Goal: Information Seeking & Learning: Learn about a topic

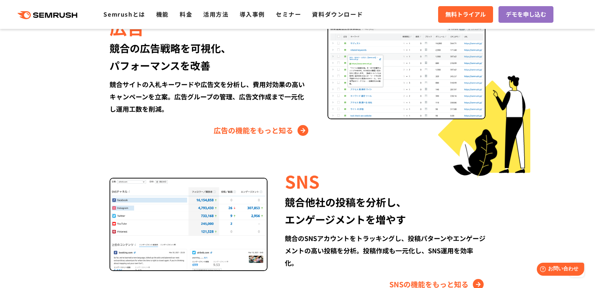
scroll to position [821, 0]
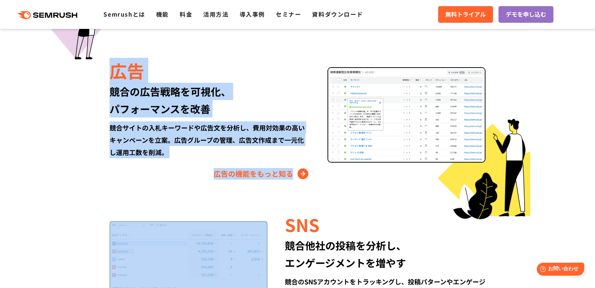
drag, startPoint x: 319, startPoint y: 194, endPoint x: 114, endPoint y: 77, distance: 235.8
click at [114, 76] on div "Semrushでできること SEO、広告、SNSなどデジタルマーケティングのあらゆる領域を網羅。 競合サイトの調査・分析、順位変動のトラッキングなどを一元化し…" at bounding box center [297, 103] width 430 height 645
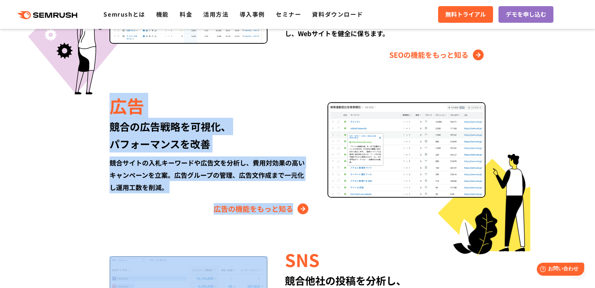
scroll to position [630, 0]
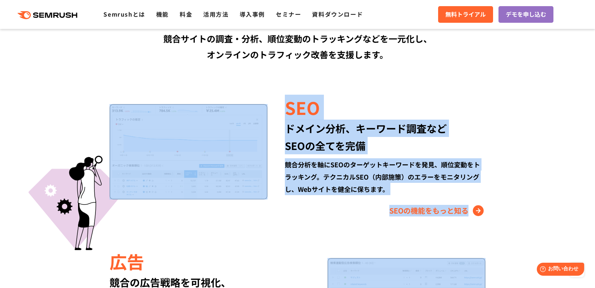
drag, startPoint x: 107, startPoint y: 72, endPoint x: 479, endPoint y: 239, distance: 407.6
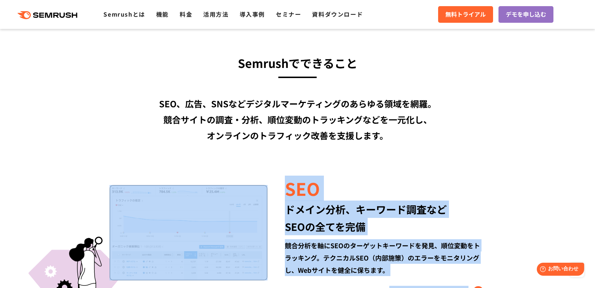
scroll to position [543, 0]
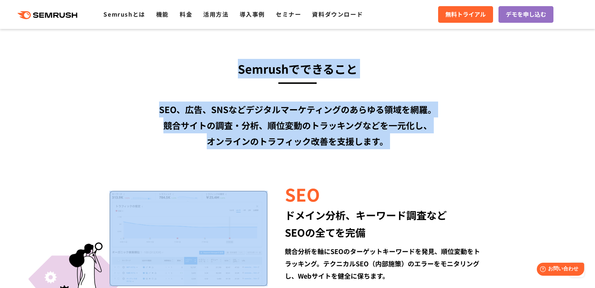
drag, startPoint x: 443, startPoint y: 152, endPoint x: 172, endPoint y: 74, distance: 281.8
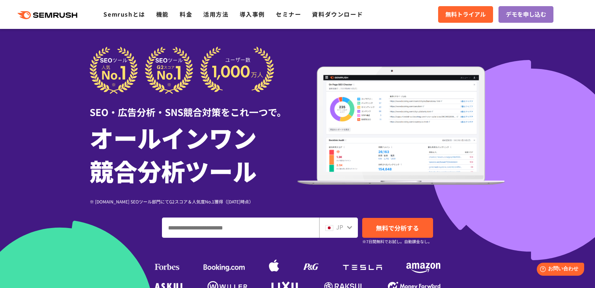
scroll to position [0, 0]
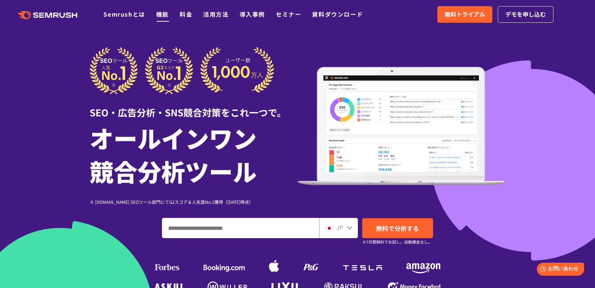
click at [161, 16] on link "機能" at bounding box center [162, 14] width 13 height 9
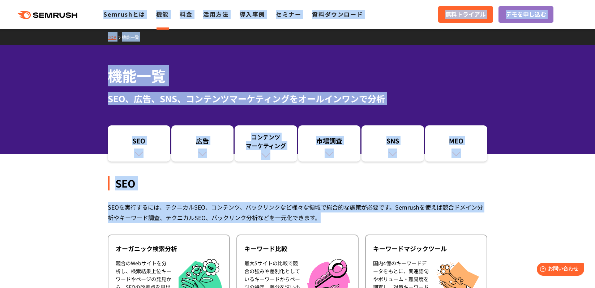
drag, startPoint x: 357, startPoint y: 221, endPoint x: 11, endPoint y: 10, distance: 405.9
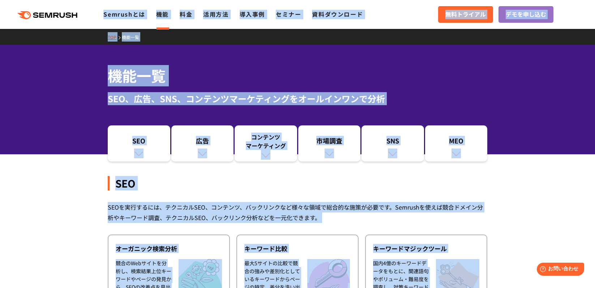
drag, startPoint x: 276, startPoint y: 129, endPoint x: 76, endPoint y: 14, distance: 229.7
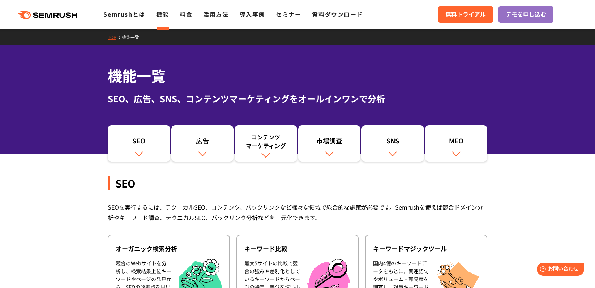
click at [6, 5] on div ".cls {fill: #FF642D;} .cls {fill: #FF642D;} Semrushとは 機能 料金 活用方法 導入事例 セミナー 資料ダウ…" at bounding box center [297, 15] width 595 height 22
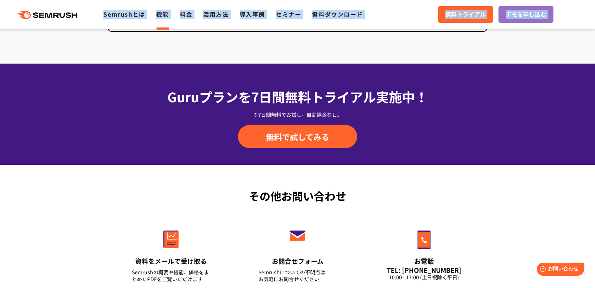
scroll to position [2398, 0]
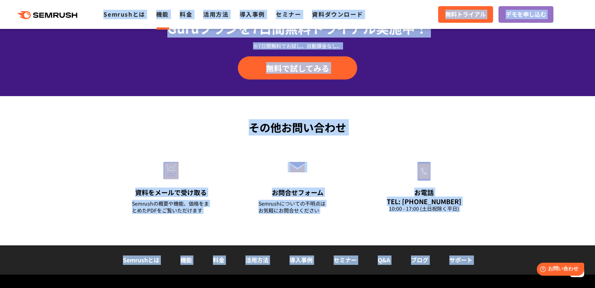
drag, startPoint x: 6, startPoint y: 5, endPoint x: 481, endPoint y: 277, distance: 547.5
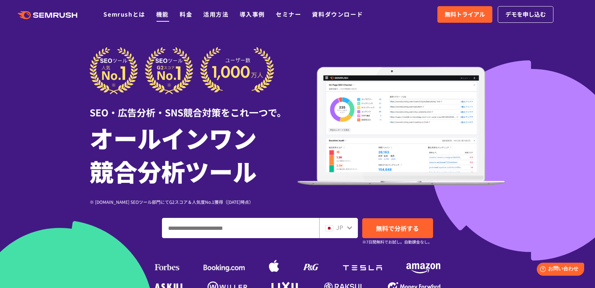
click at [163, 17] on link "機能" at bounding box center [162, 14] width 13 height 9
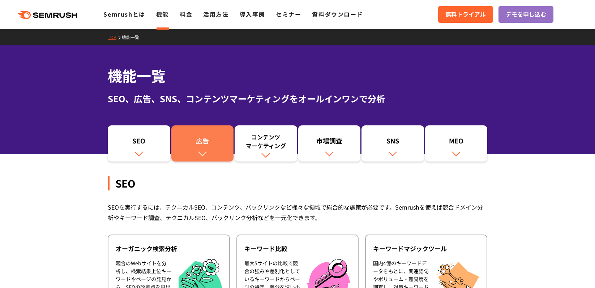
click at [195, 145] on div "広告" at bounding box center [202, 142] width 55 height 12
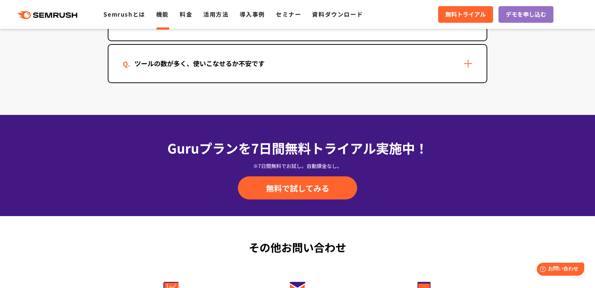
scroll to position [2235, 0]
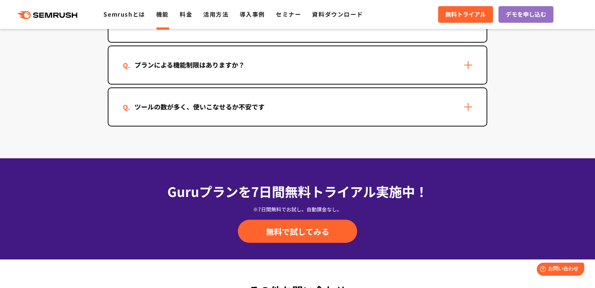
click at [197, 118] on div "ツールの数が多く、使いこなせるか不安です" at bounding box center [297, 107] width 378 height 38
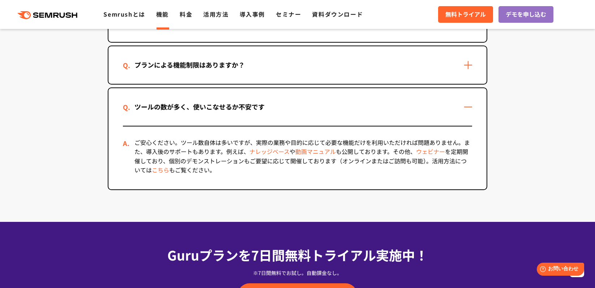
click at [197, 117] on div "ツールの数が多く、使いこなせるか不安です" at bounding box center [297, 107] width 378 height 38
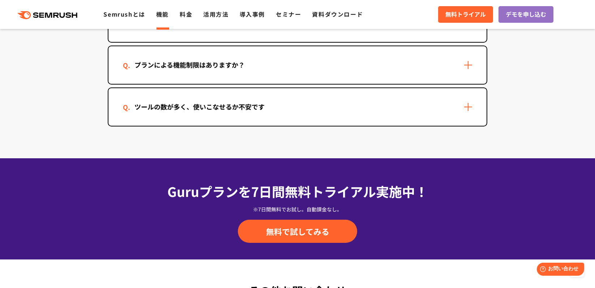
click at [201, 68] on div "プランによる機能制限はありますか？" at bounding box center [189, 65] width 133 height 10
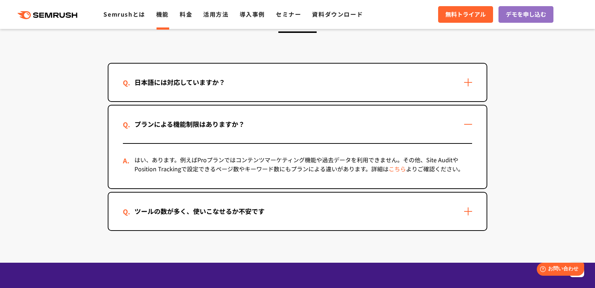
scroll to position [2148, 0]
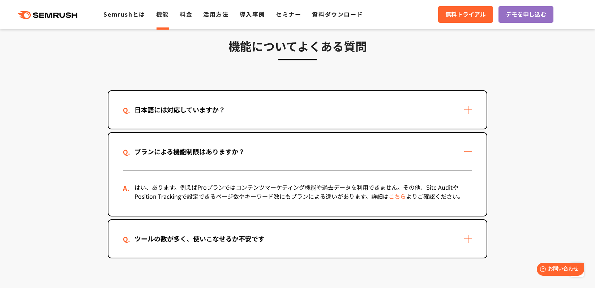
click at [199, 110] on div "日本語には対応していますか？" at bounding box center [180, 109] width 114 height 10
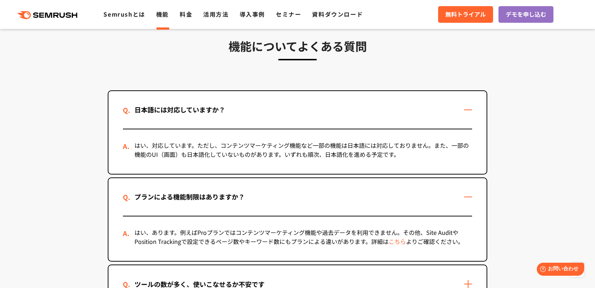
scroll to position [1961, 0]
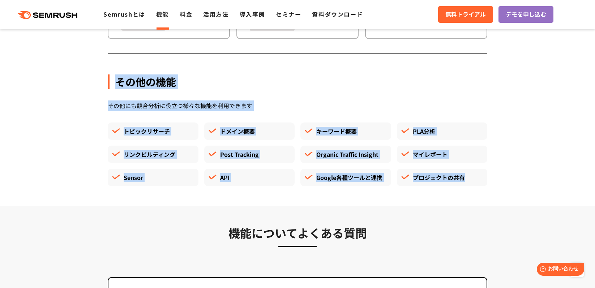
drag, startPoint x: 399, startPoint y: 195, endPoint x: 93, endPoint y: 82, distance: 326.1
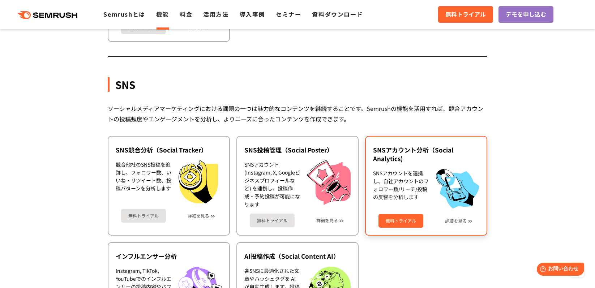
scroll to position [1444, 0]
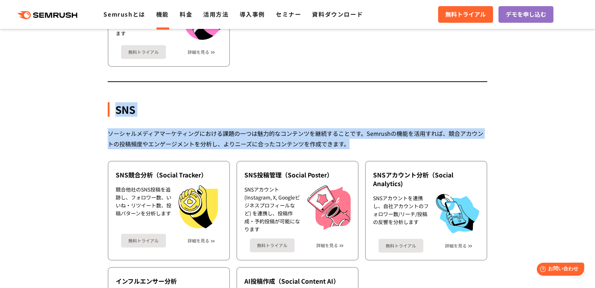
drag, startPoint x: 422, startPoint y: 140, endPoint x: 118, endPoint y: 93, distance: 307.6
click at [118, 93] on div "SNS ソーシャルメディアマーケティングにおける課題の一つは魅力的なコンテンツを継続することです。Semrushの機能を活用すれば、競合アカウントの投稿頻度や…" at bounding box center [298, 226] width 380 height 312
click at [109, 110] on div "SNS" at bounding box center [298, 109] width 380 height 14
drag, startPoint x: 109, startPoint y: 110, endPoint x: 385, endPoint y: 140, distance: 277.1
click at [385, 140] on div "SNS ソーシャルメディアマーケティングにおける課題の一つは魅力的なコンテンツを継続することです。Semrushの機能を活用すれば、競合アカウントの投稿頻度や…" at bounding box center [298, 226] width 380 height 312
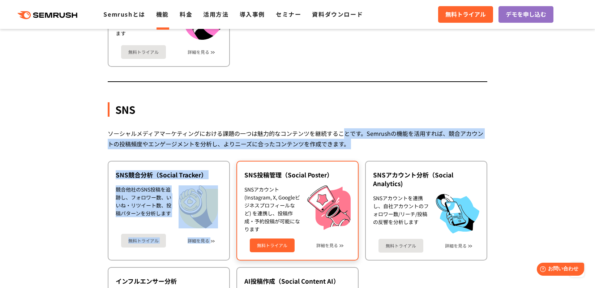
drag, startPoint x: 346, startPoint y: 135, endPoint x: 344, endPoint y: 161, distance: 25.8
click at [344, 161] on div "SNS ソーシャルメディアマーケティングにおける課題の一つは魅力的なコンテンツを継続することです。Semrushの機能を活用すれば、競合アカウントの投稿頻度や…" at bounding box center [298, 226] width 380 height 312
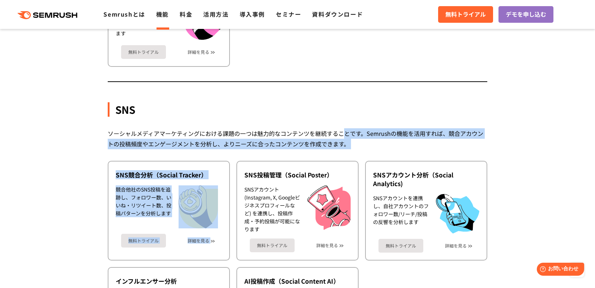
click at [368, 147] on div "ソーシャルメディアマーケティングにおける課題の一つは魅力的なコンテンツを継続することです。Semrushの機能を活用すれば、競合アカウントの投稿頻度やエンゲー…" at bounding box center [298, 138] width 380 height 21
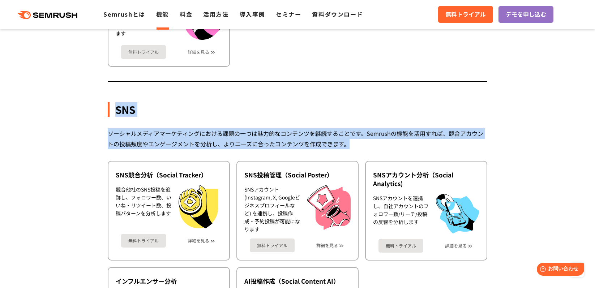
drag, startPoint x: 368, startPoint y: 147, endPoint x: 111, endPoint y: 105, distance: 260.1
click at [111, 105] on div "SNS ソーシャルメディアマーケティングにおける課題の一つは魅力的なコンテンツを継続することです。Semrushの機能を活用すれば、競合アカウントの投稿頻度や…" at bounding box center [298, 226] width 380 height 312
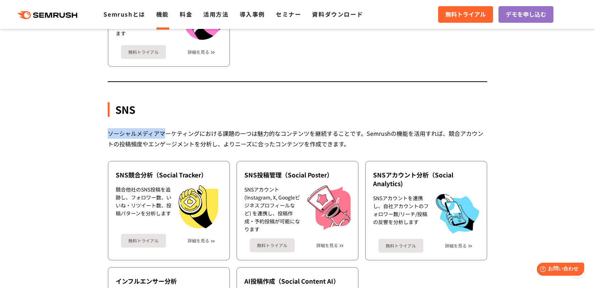
drag, startPoint x: 163, startPoint y: 133, endPoint x: 97, endPoint y: 128, distance: 66.4
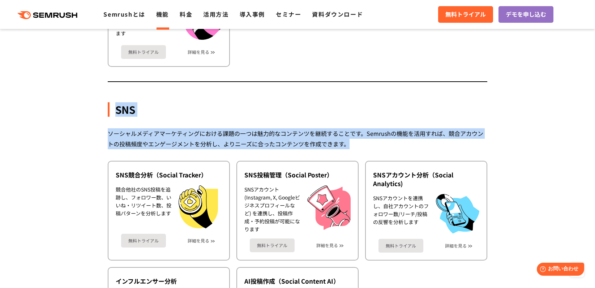
drag, startPoint x: 386, startPoint y: 145, endPoint x: 113, endPoint y: 100, distance: 276.3
click at [112, 106] on div "SNS ソーシャルメディアマーケティングにおける課題の一つは魅力的なコンテンツを継続することです。Semrushの機能を活用すれば、競合アカウントの投稿頻度や…" at bounding box center [298, 226] width 380 height 312
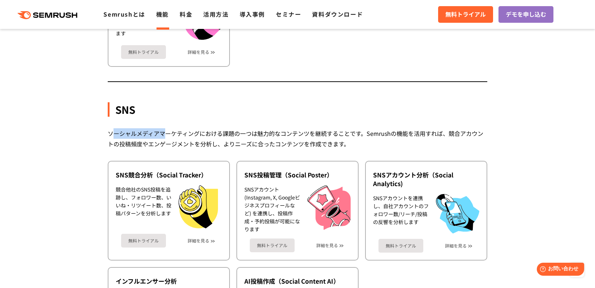
drag, startPoint x: 165, startPoint y: 137, endPoint x: 116, endPoint y: 127, distance: 49.8
click at [116, 128] on div "ソーシャルメディアマーケティングにおける課題の一つは魅力的なコンテンツを継続することです。Semrushの機能を活用すれば、競合アカウントの投稿頻度やエンゲー…" at bounding box center [298, 138] width 380 height 21
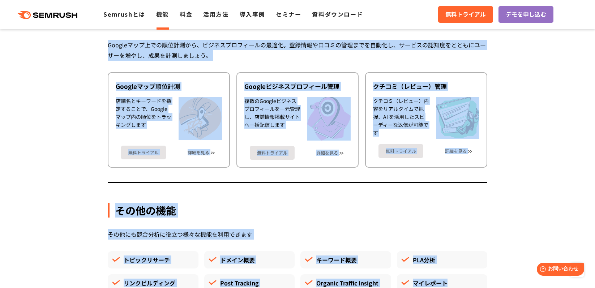
scroll to position [1895, 0]
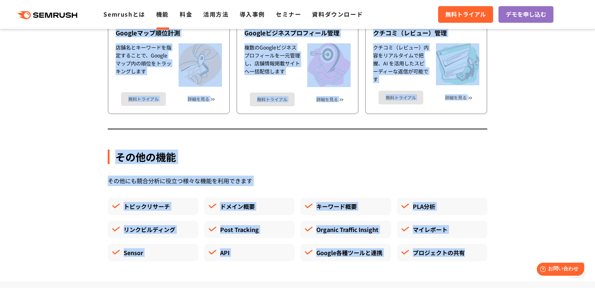
drag, startPoint x: 114, startPoint y: 106, endPoint x: 510, endPoint y: 290, distance: 436.0
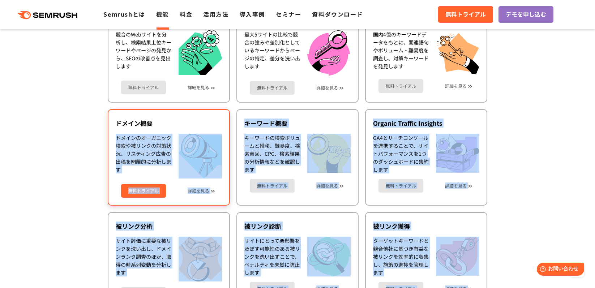
scroll to position [0, 0]
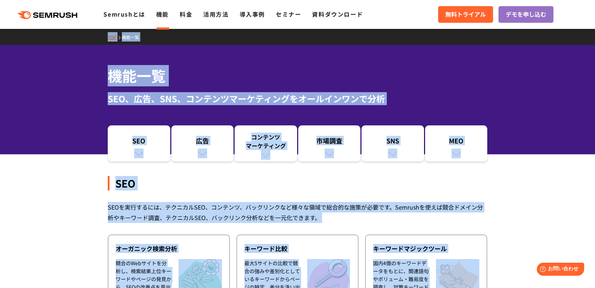
drag, startPoint x: 499, startPoint y: 282, endPoint x: 54, endPoint y: 0, distance: 526.5
click at [180, 15] on link "料金" at bounding box center [186, 14] width 13 height 9
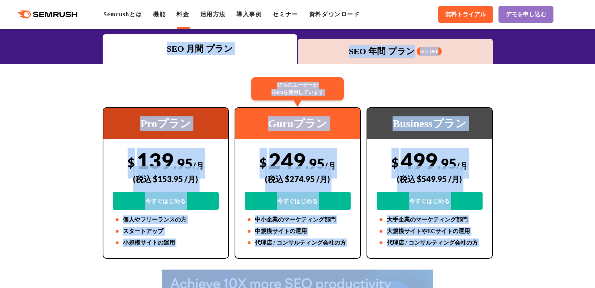
scroll to position [197, 0]
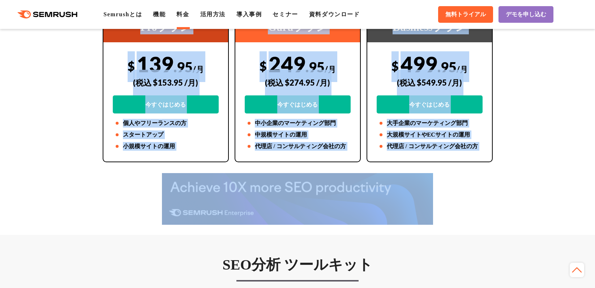
drag, startPoint x: 69, startPoint y: 61, endPoint x: 436, endPoint y: 242, distance: 409.4
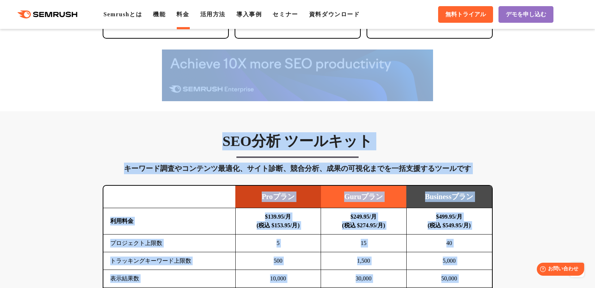
scroll to position [0, 0]
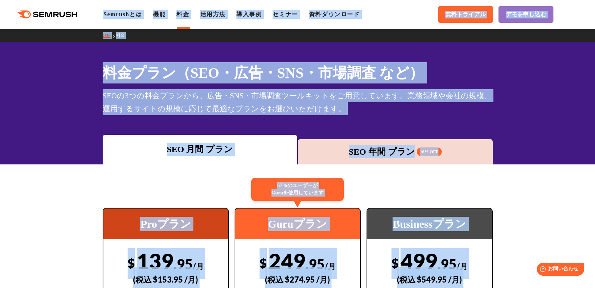
drag, startPoint x: 505, startPoint y: 285, endPoint x: 66, endPoint y: 7, distance: 519.9
